Goal: Information Seeking & Learning: Compare options

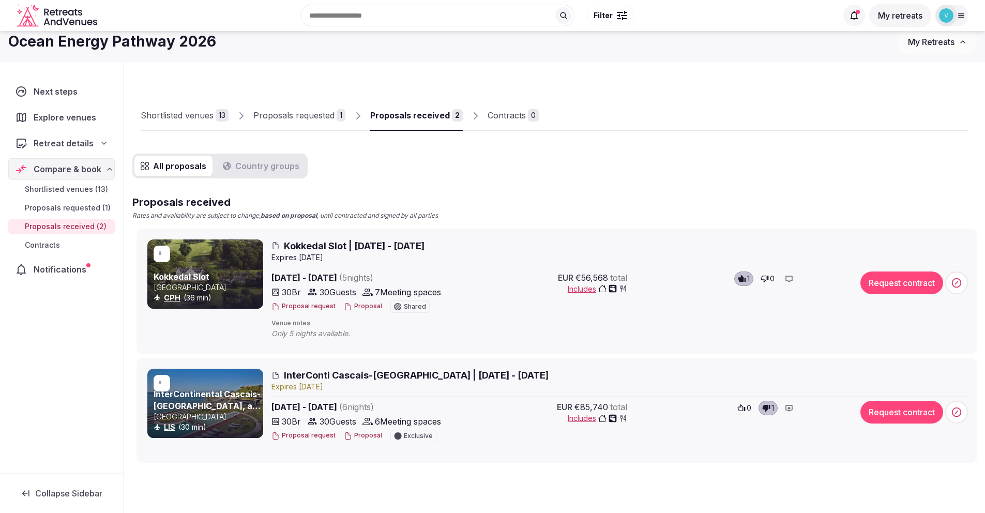
scroll to position [20, 0]
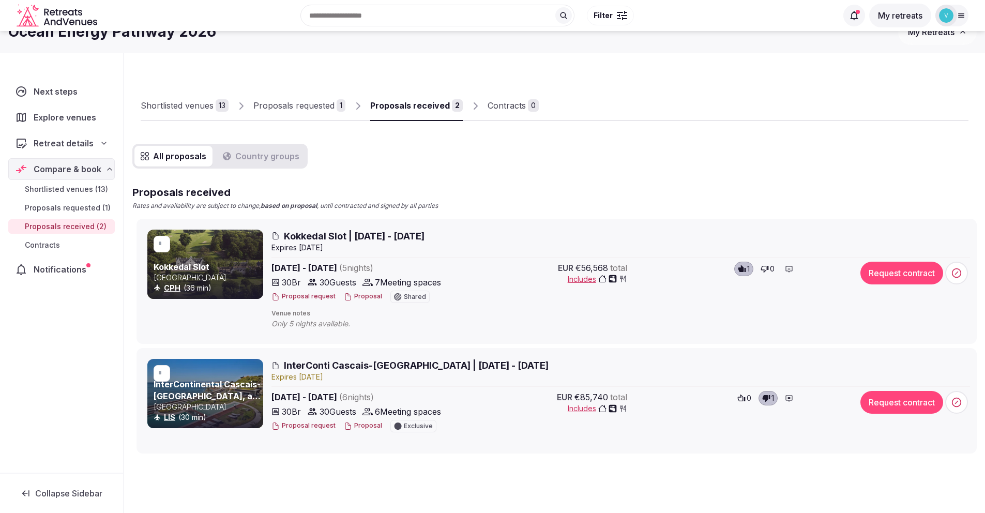
click at [166, 101] on div "Shortlisted venues" at bounding box center [177, 105] width 73 height 12
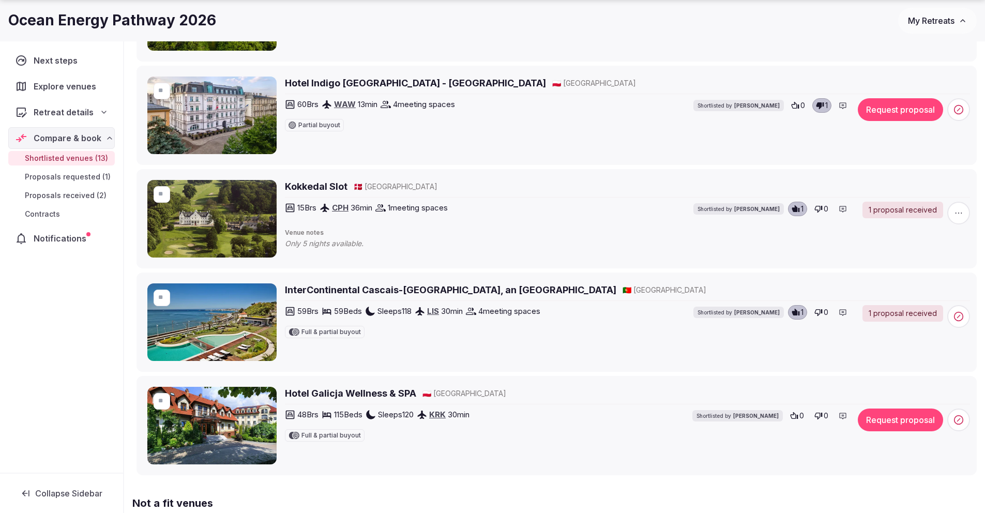
scroll to position [1252, 0]
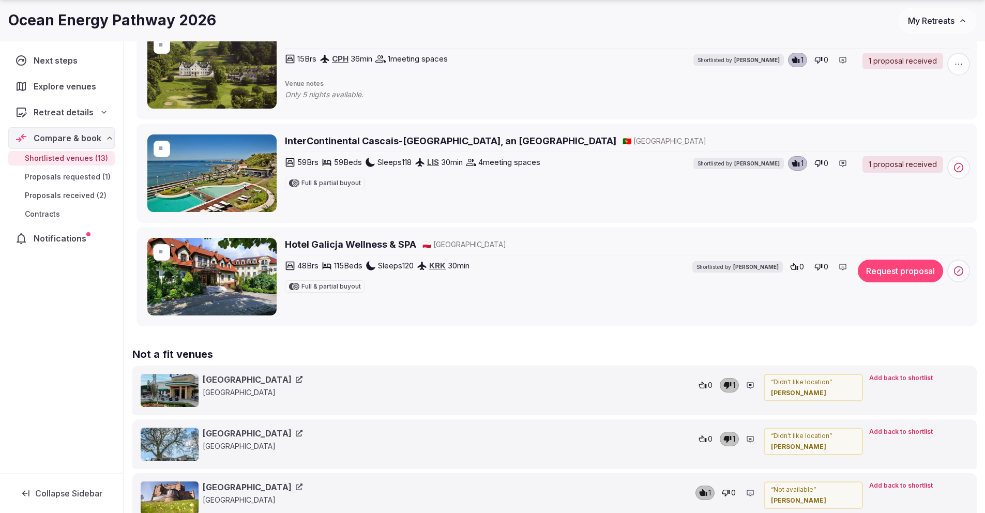
click at [359, 243] on h2 "Hotel Galicja Wellness & SPA" at bounding box center [350, 244] width 131 height 13
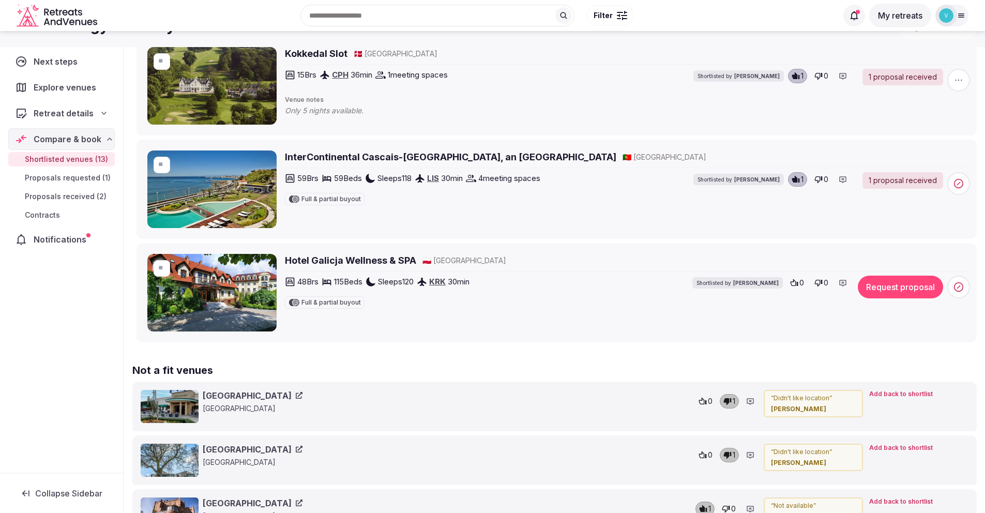
scroll to position [1234, 0]
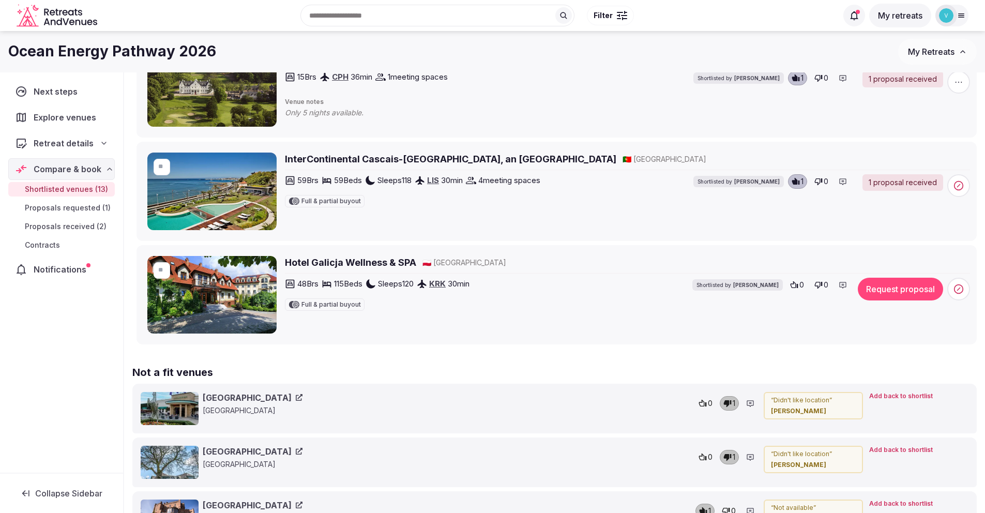
click at [821, 287] on icon at bounding box center [818, 285] width 8 height 8
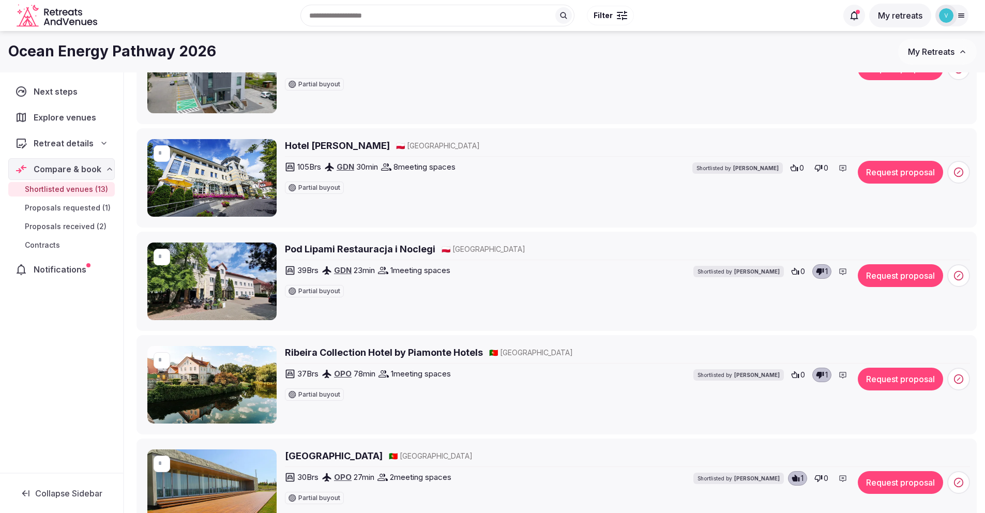
scroll to position [215, 0]
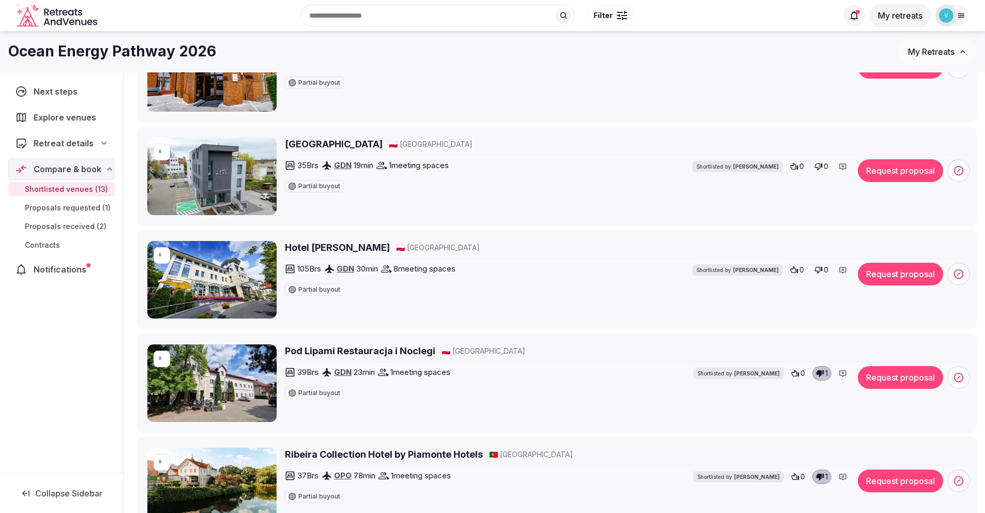
click at [343, 145] on h2 "Umi Hotel Sopot" at bounding box center [334, 144] width 98 height 13
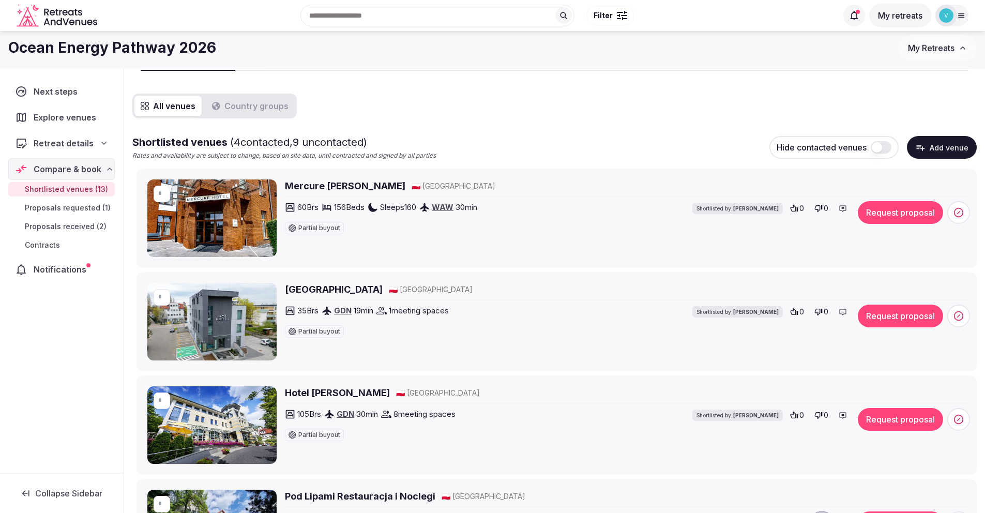
scroll to position [0, 0]
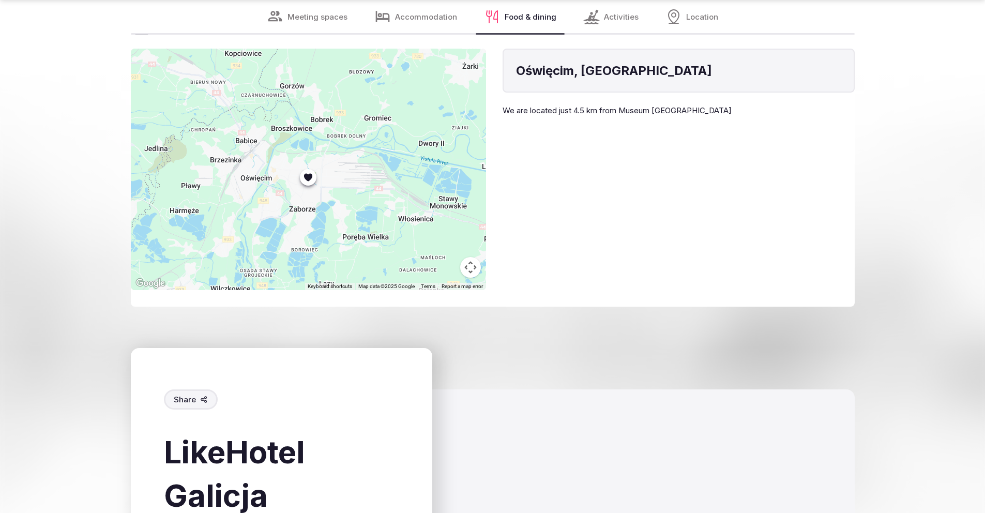
scroll to position [5259, 0]
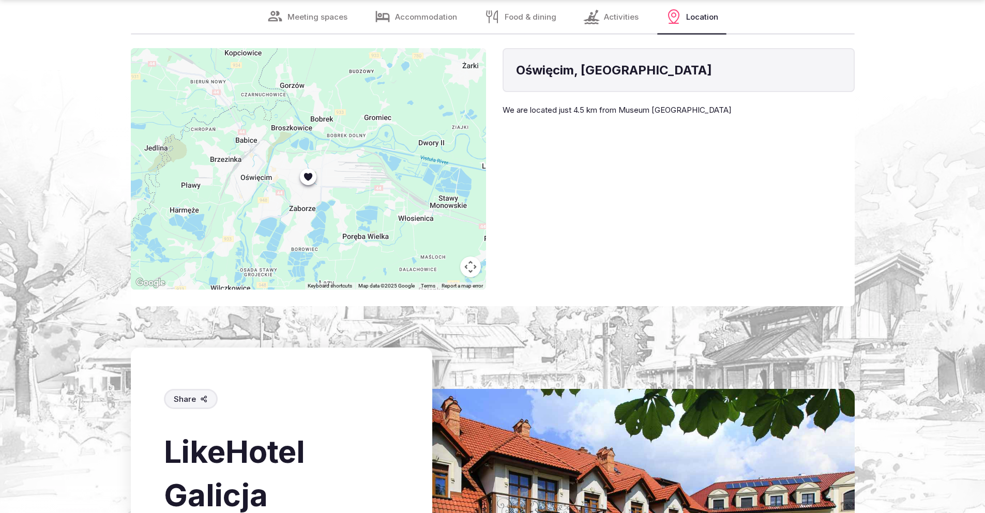
click at [475, 277] on button "Map camera controls" at bounding box center [470, 266] width 21 height 21
click at [455, 289] on div at bounding box center [308, 168] width 355 height 241
click at [449, 277] on button "Zoom out" at bounding box center [444, 266] width 21 height 21
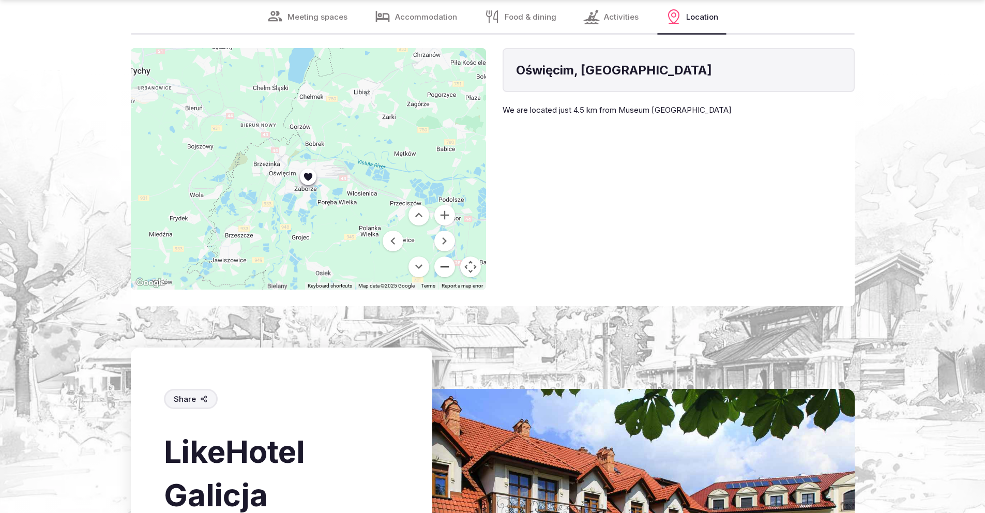
click at [449, 277] on button "Zoom out" at bounding box center [444, 266] width 21 height 21
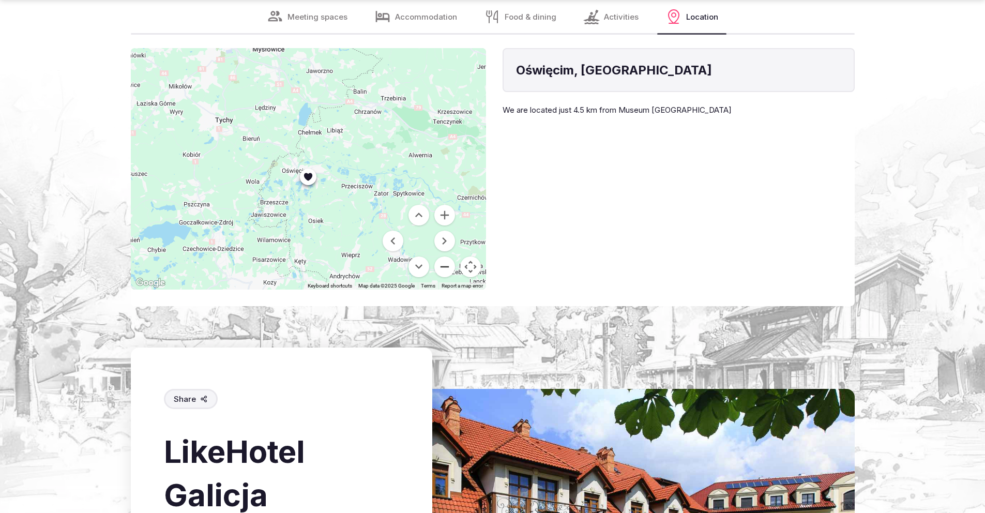
click at [449, 277] on button "Zoom out" at bounding box center [444, 266] width 21 height 21
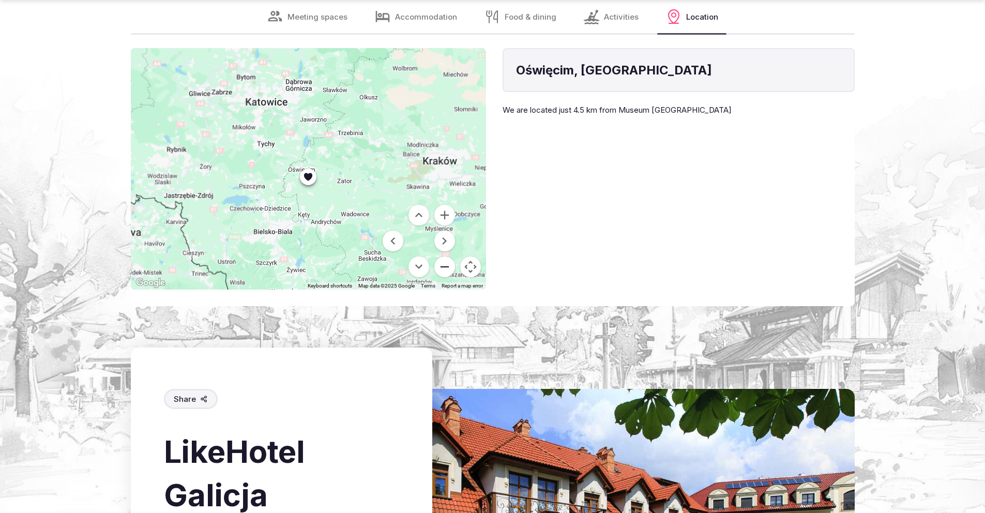
click at [449, 277] on button "Zoom out" at bounding box center [444, 266] width 21 height 21
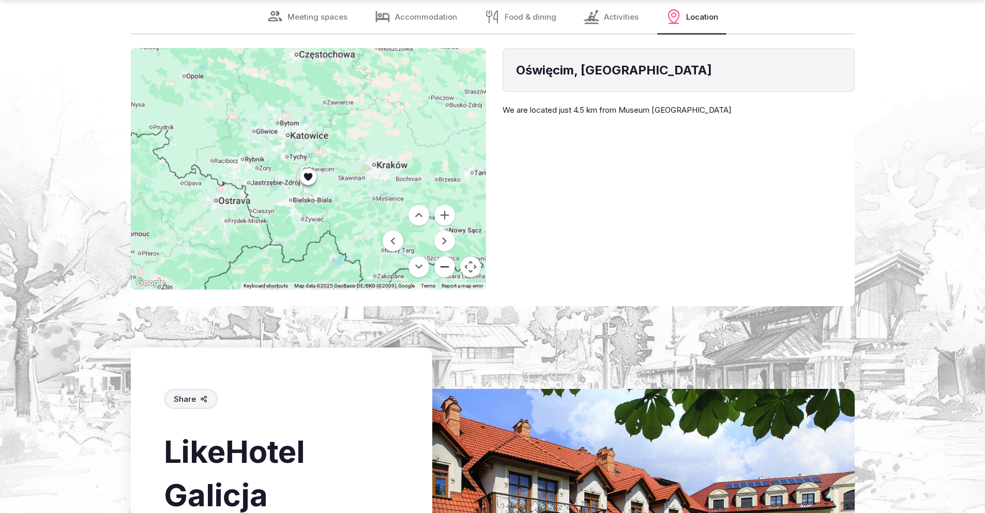
click at [449, 277] on button "Zoom out" at bounding box center [444, 266] width 21 height 21
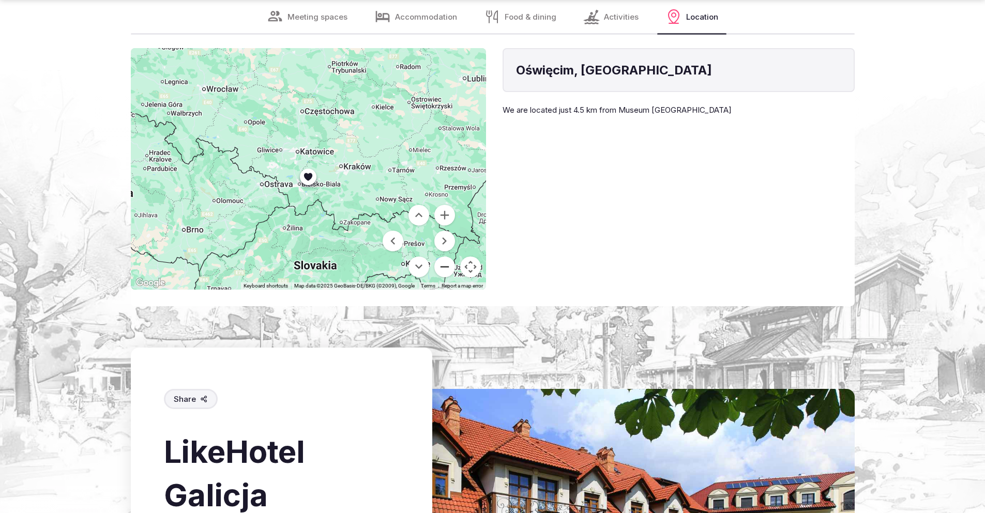
click at [449, 277] on button "Zoom out" at bounding box center [444, 266] width 21 height 21
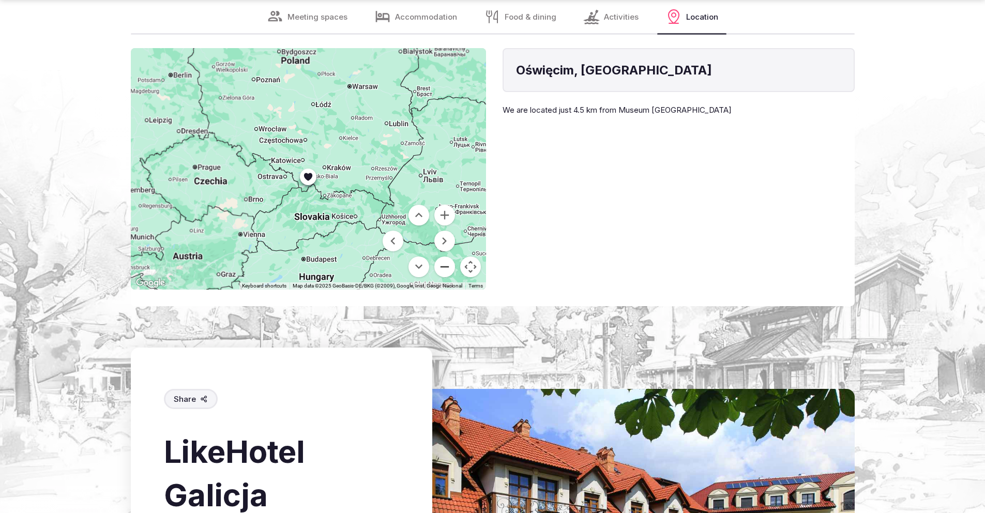
click at [449, 277] on button "Zoom out" at bounding box center [444, 266] width 21 height 21
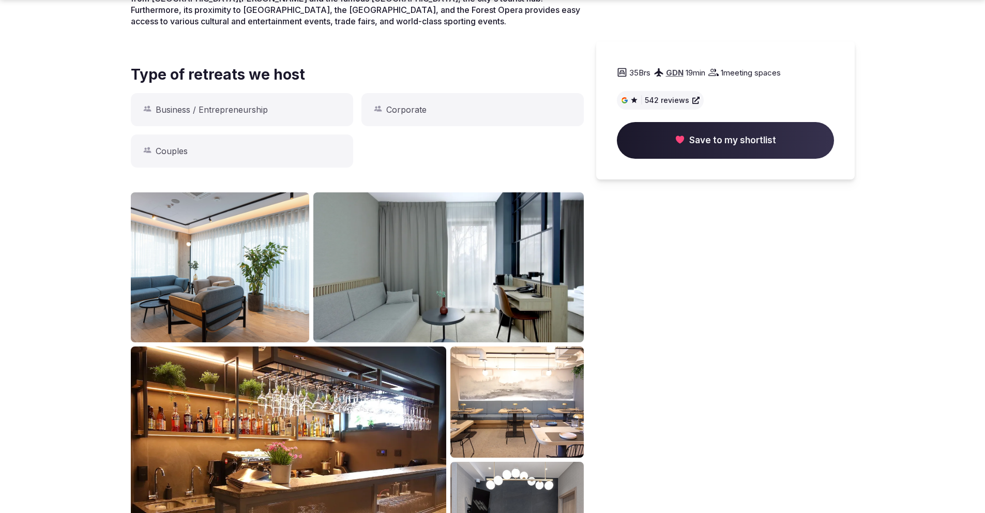
scroll to position [568, 0]
